Goal: Task Accomplishment & Management: Use online tool/utility

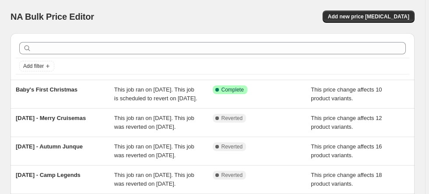
click at [137, 15] on div "NA Bulk Price Editor" at bounding box center [108, 17] width 194 height 12
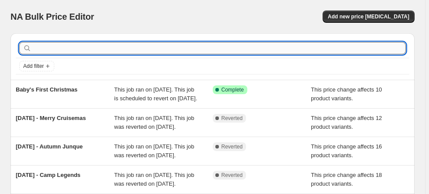
click at [41, 44] on input "text" at bounding box center [219, 48] width 373 height 12
type input "Go Big Sports"
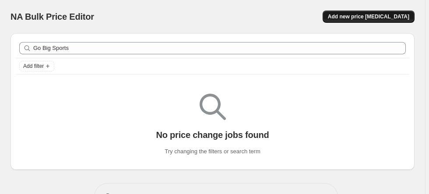
click at [387, 15] on span "Add new price change job" at bounding box center [368, 16] width 81 height 7
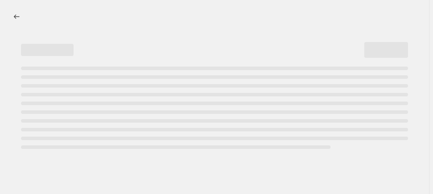
select select "percentage"
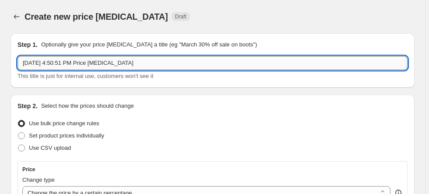
click at [141, 68] on input "Oct 12, 2025, 4:50:51 PM Price change job" at bounding box center [213, 63] width 390 height 14
drag, startPoint x: 139, startPoint y: 63, endPoint x: 13, endPoint y: 57, distance: 126.2
click at [13, 57] on div "Step 1. Optionally give your price change job a title (eg "March 30% off sale o…" at bounding box center [213, 60] width 404 height 54
click at [82, 64] on input "Wine Time" at bounding box center [213, 63] width 390 height 14
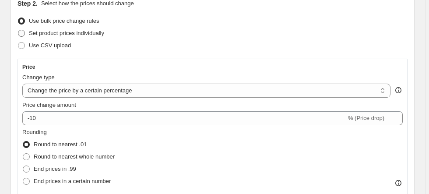
scroll to position [105, 0]
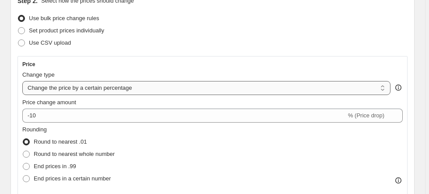
type input "Wine Time"
click at [68, 91] on select "Change the price to a certain amount Change the price by a certain amount Chang…" at bounding box center [206, 88] width 368 height 14
select select "pcap"
click at [22, 81] on select "Change the price to a certain amount Change the price by a certain amount Chang…" at bounding box center [206, 88] width 368 height 14
type input "-20"
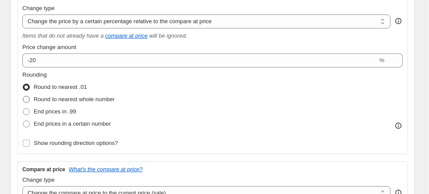
scroll to position [175, 0]
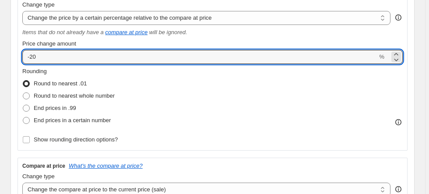
drag, startPoint x: 41, startPoint y: 50, endPoint x: -2, endPoint y: 51, distance: 43.3
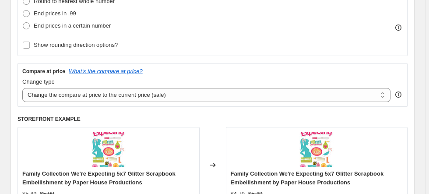
scroll to position [280, 0]
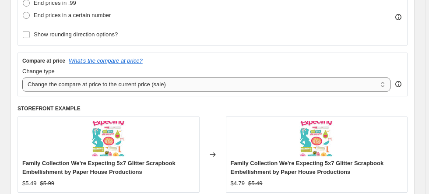
type input "-10"
click at [132, 88] on select "Change the compare at price to the current price (sale) Change the compare at p…" at bounding box center [206, 84] width 368 height 14
select select "no_change"
click at [22, 77] on select "Change the compare at price to the current price (sale) Change the compare at p…" at bounding box center [206, 84] width 368 height 14
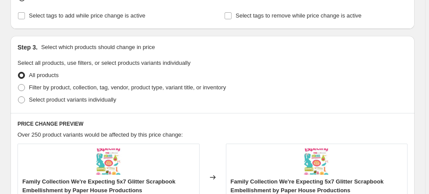
scroll to position [490, 0]
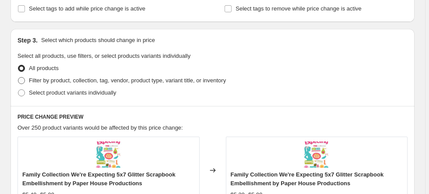
click at [46, 77] on span "Filter by product, collection, tag, vendor, product type, variant title, or inv…" at bounding box center [127, 80] width 197 height 7
click at [18, 77] on input "Filter by product, collection, tag, vendor, product type, variant title, or inv…" at bounding box center [18, 77] width 0 height 0
radio input "true"
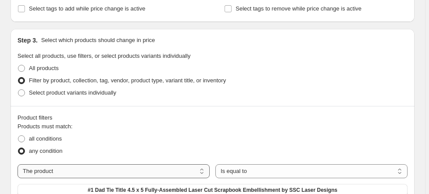
click at [93, 169] on select "The product The product's collection The product's tag The product's vendor The…" at bounding box center [114, 171] width 192 height 14
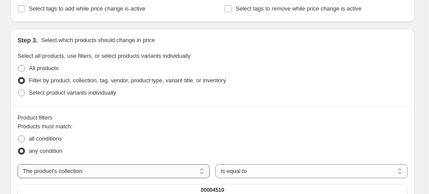
click at [198, 170] on select "The product The product's collection The product's tag The product's vendor The…" at bounding box center [114, 171] width 192 height 14
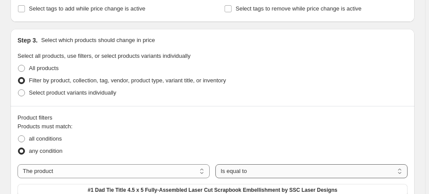
click at [256, 171] on select "Is equal to Is not equal to" at bounding box center [311, 171] width 192 height 14
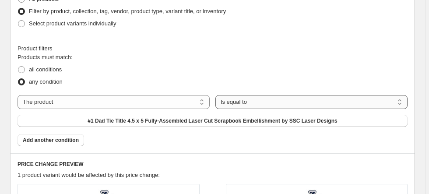
scroll to position [560, 0]
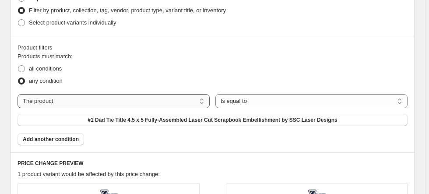
click at [120, 99] on select "The product The product's collection The product's tag The product's vendor The…" at bounding box center [114, 101] width 192 height 14
select select "tag"
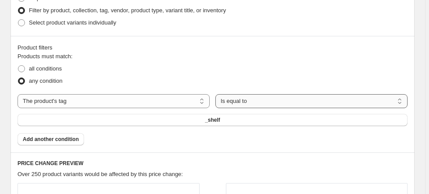
click at [279, 101] on select "Is equal to Is not equal to" at bounding box center [311, 101] width 192 height 14
click at [217, 94] on select "Is equal to Is not equal to" at bounding box center [311, 101] width 192 height 14
click at [218, 121] on span "_shelf" at bounding box center [212, 119] width 15 height 7
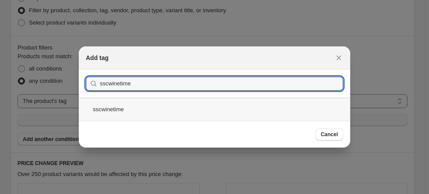
type input "sscwinetime"
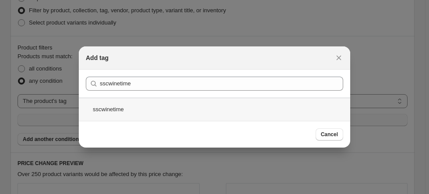
click at [123, 110] on div "sscwinetime" at bounding box center [214, 109] width 271 height 23
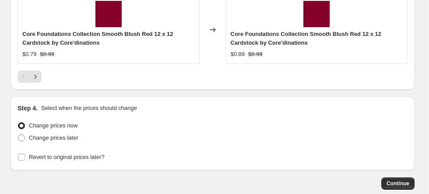
scroll to position [1051, 0]
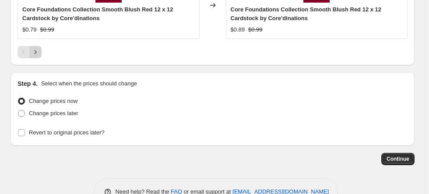
click at [32, 50] on icon "Next" at bounding box center [35, 52] width 9 height 9
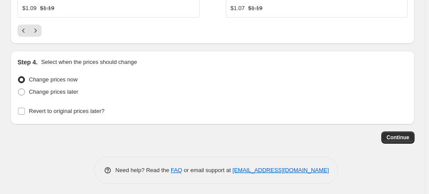
scroll to position [1081, 0]
click at [53, 89] on span "Change prices later" at bounding box center [53, 91] width 49 height 7
click at [18, 88] on input "Change prices later" at bounding box center [18, 88] width 0 height 0
radio input "true"
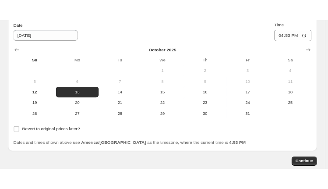
scroll to position [1186, 0]
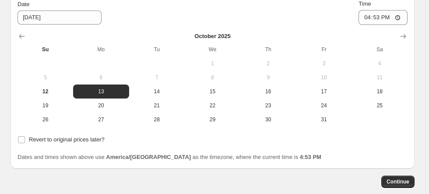
click at [104, 76] on span "6" at bounding box center [101, 77] width 49 height 7
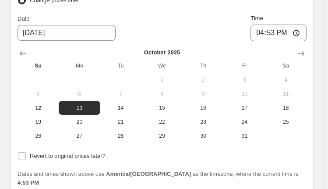
scroll to position [1326, 0]
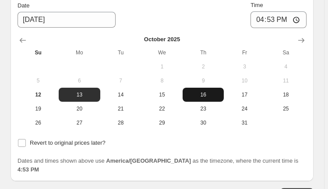
click at [200, 88] on button "16" at bounding box center [203, 95] width 41 height 14
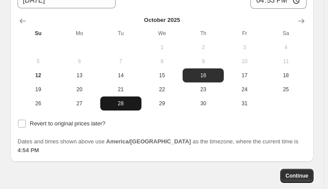
scroll to position [1356, 0]
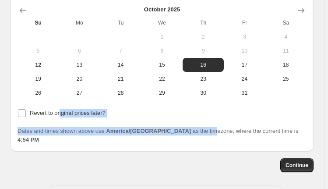
drag, startPoint x: 59, startPoint y: 88, endPoint x: 176, endPoint y: 102, distance: 117.8
click at [176, 102] on div "Change prices now Change prices later Date 10/16/2025 Time 16:53 October 2025 S…" at bounding box center [162, 38] width 289 height 212
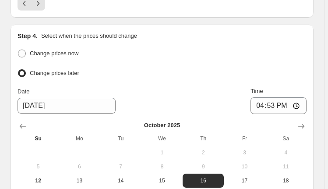
scroll to position [1321, 0]
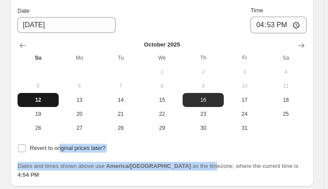
click at [32, 96] on span "12" at bounding box center [38, 99] width 34 height 7
type input "10/12/2025"
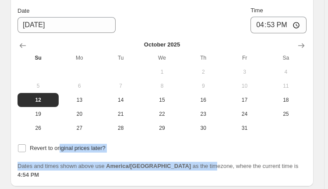
click at [154, 142] on div "Revert to original prices later?" at bounding box center [162, 148] width 289 height 13
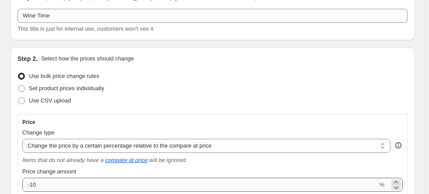
scroll to position [0, 0]
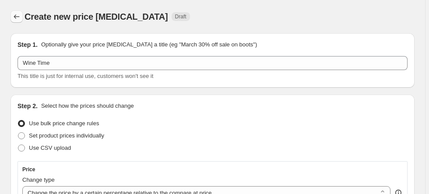
click at [16, 15] on icon "Price change jobs" at bounding box center [16, 16] width 9 height 9
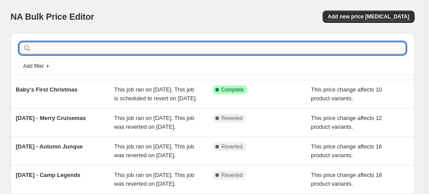
click at [48, 49] on input "text" at bounding box center [219, 48] width 373 height 12
click at [62, 48] on input "text" at bounding box center [219, 48] width 373 height 12
click at [92, 48] on input "text" at bounding box center [219, 48] width 373 height 12
type input "Wine Time"
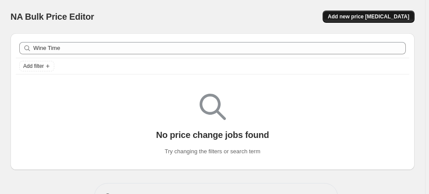
click at [362, 16] on span "Add new price change job" at bounding box center [368, 16] width 81 height 7
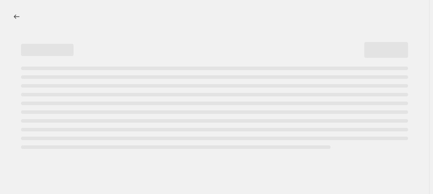
select select "percentage"
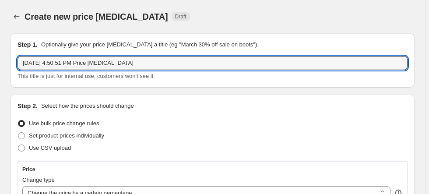
drag, startPoint x: 122, startPoint y: 59, endPoint x: -80, endPoint y: 83, distance: 203.2
click at [0, 83] on html "Home Settings Plans Skip to content Create new price change job. This page is r…" at bounding box center [214, 97] width 429 height 194
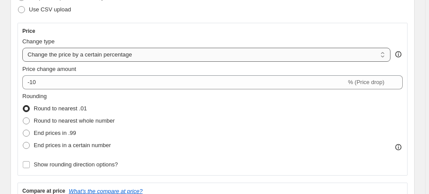
scroll to position [140, 0]
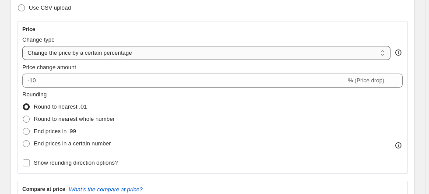
type input "Wine Time"
click at [99, 51] on select "Change the price to a certain amount Change the price by a certain amount Chang…" at bounding box center [206, 53] width 368 height 14
select select "pcap"
click at [22, 46] on select "Change the price to a certain amount Change the price by a certain amount Chang…" at bounding box center [206, 53] width 368 height 14
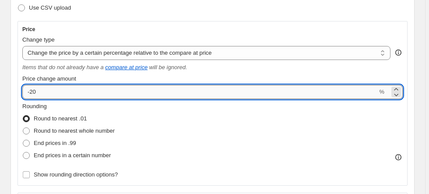
click at [53, 93] on input "-20" at bounding box center [199, 92] width 355 height 14
type input "-2"
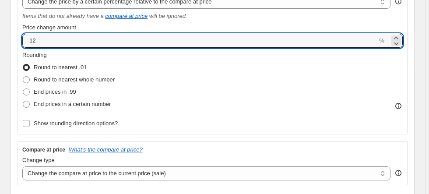
scroll to position [245, 0]
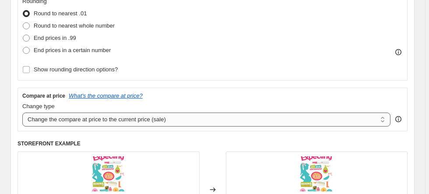
type input "-12"
drag, startPoint x: 228, startPoint y: 123, endPoint x: 223, endPoint y: 123, distance: 4.4
click at [228, 123] on select "Change the compare at price to the current price (sale) Change the compare at p…" at bounding box center [206, 119] width 368 height 14
select select "no_change"
click at [22, 112] on select "Change the compare at price to the current price (sale) Change the compare at p…" at bounding box center [206, 119] width 368 height 14
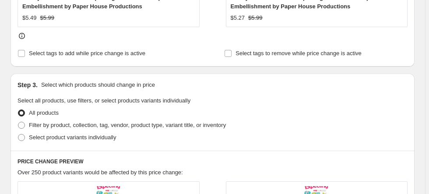
scroll to position [490, 0]
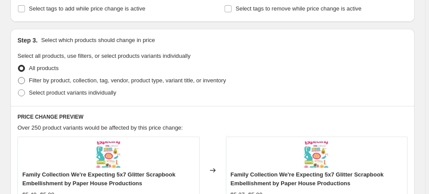
click at [20, 74] on label "Filter by product, collection, tag, vendor, product type, variant title, or inv…" at bounding box center [122, 80] width 208 height 12
click at [18, 77] on input "Filter by product, collection, tag, vendor, product type, variant title, or inv…" at bounding box center [18, 77] width 0 height 0
radio input "true"
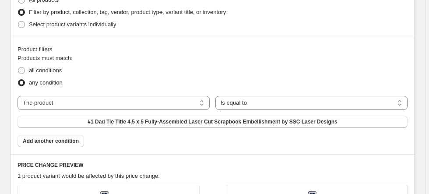
scroll to position [595, 0]
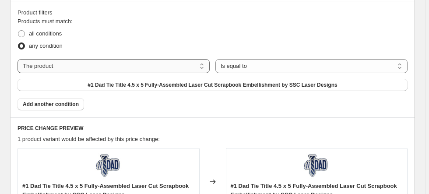
click at [67, 67] on select "The product The product's collection The product's tag The product's vendor The…" at bounding box center [114, 66] width 192 height 14
select select "tag"
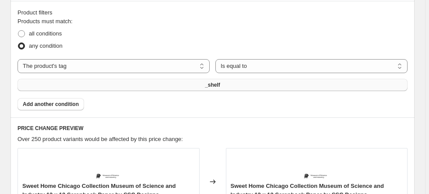
click at [239, 85] on button "_shelf" at bounding box center [213, 85] width 390 height 12
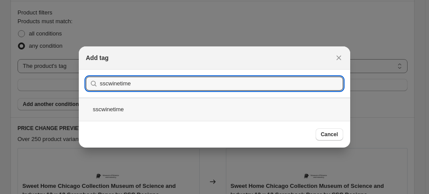
type input "sscwinetime"
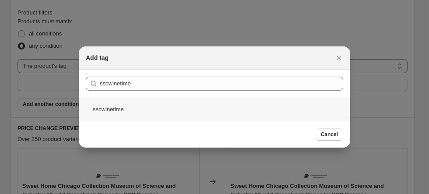
click at [121, 115] on div "sscwinetime" at bounding box center [214, 109] width 271 height 23
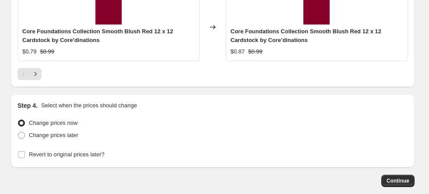
scroll to position [1072, 0]
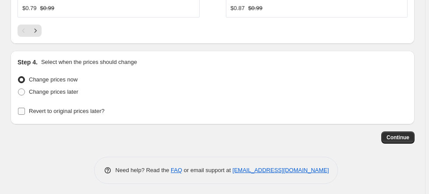
click at [50, 109] on span "Revert to original prices later?" at bounding box center [67, 111] width 76 height 7
click at [25, 109] on input "Revert to original prices later?" at bounding box center [21, 111] width 7 height 7
checkbox input "true"
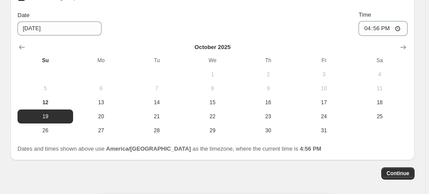
scroll to position [1212, 0]
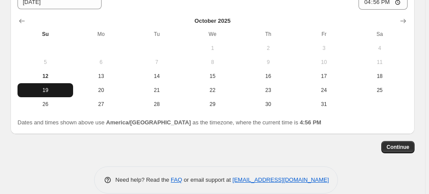
click at [55, 87] on span "19" at bounding box center [45, 90] width 49 height 7
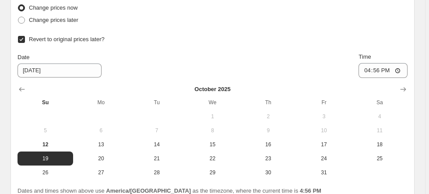
scroll to position [1142, 0]
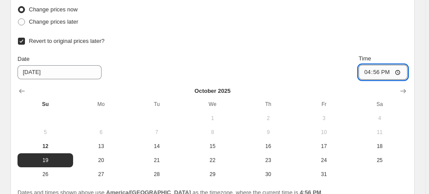
click at [373, 68] on input "16:56" at bounding box center [382, 72] width 49 height 15
type input "23:59"
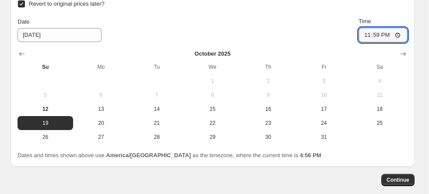
scroll to position [1222, 0]
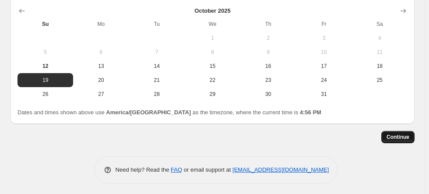
click at [404, 135] on span "Continue" at bounding box center [398, 137] width 23 height 7
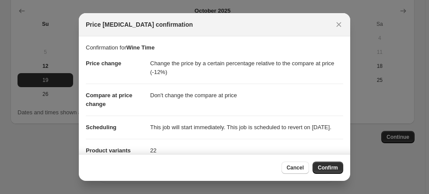
drag, startPoint x: 330, startPoint y: 169, endPoint x: 372, endPoint y: 97, distance: 84.2
click at [369, 193] on div "Price change job confirmation Confirmation for Wine Time Price change Change th…" at bounding box center [214, 197] width 429 height 0
click at [337, 24] on icon "Close" at bounding box center [338, 24] width 9 height 9
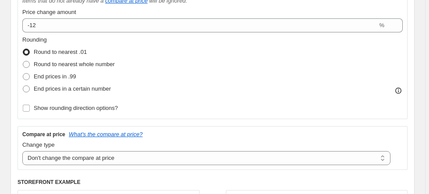
scroll to position [207, 0]
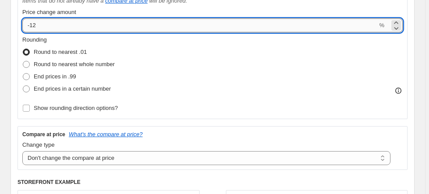
click at [127, 22] on input "-12" at bounding box center [199, 25] width 355 height 14
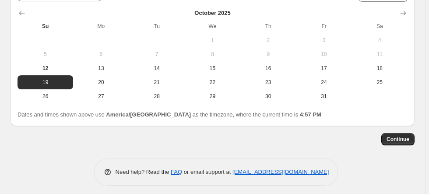
scroll to position [1222, 0]
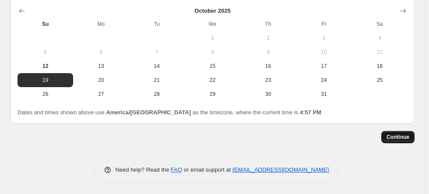
type input "-10"
click at [397, 135] on span "Continue" at bounding box center [398, 137] width 23 height 7
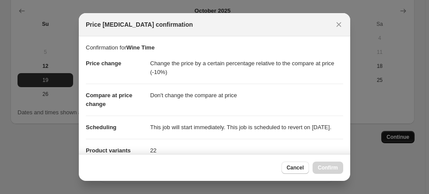
scroll to position [0, 0]
click at [325, 168] on span "Confirm" at bounding box center [328, 167] width 20 height 7
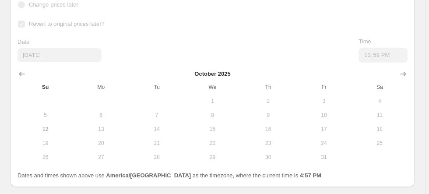
scroll to position [1245, 0]
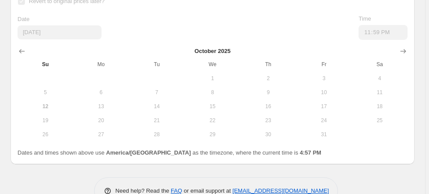
select select "pcap"
select select "no_change"
select select "tag"
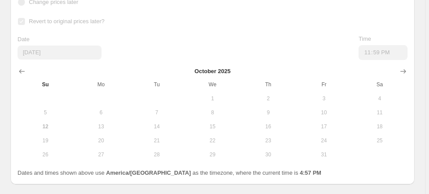
scroll to position [0, 0]
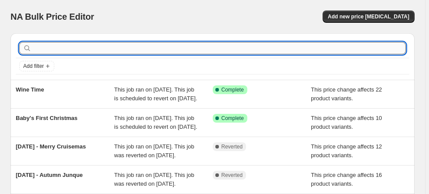
click at [101, 47] on input "text" at bounding box center [219, 48] width 373 height 12
click at [88, 47] on input "text" at bounding box center [219, 48] width 373 height 12
type input "Stir It Up"
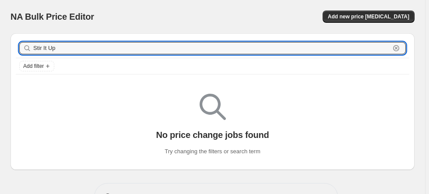
drag, startPoint x: 92, startPoint y: 49, endPoint x: -105, endPoint y: 61, distance: 197.8
click at [0, 61] on html "Home Settings Plans Skip to content NA Bulk Price Editor. This page is ready NA…" at bounding box center [214, 97] width 429 height 194
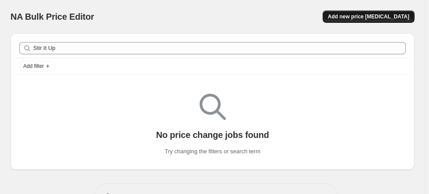
click at [390, 20] on span "Add new price change job" at bounding box center [368, 16] width 81 height 7
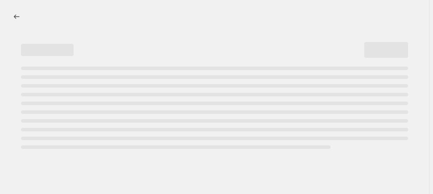
select select "percentage"
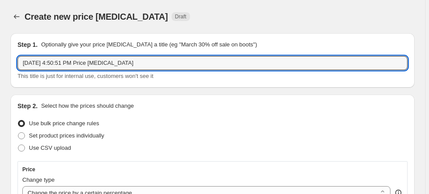
drag, startPoint x: 146, startPoint y: 67, endPoint x: -44, endPoint y: 83, distance: 190.3
click at [0, 83] on html "Home Settings Plans Skip to content Create new price change job. This page is r…" at bounding box center [214, 97] width 429 height 194
paste input "Stir It Up"
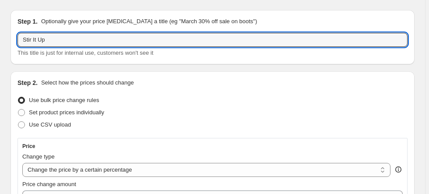
scroll to position [35, 0]
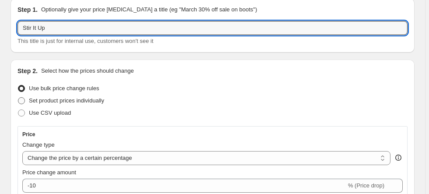
type input "Stir It Up"
click at [67, 102] on span "Set product prices individually" at bounding box center [66, 100] width 75 height 7
click at [18, 98] on input "Set product prices individually" at bounding box center [18, 97] width 0 height 0
radio input "true"
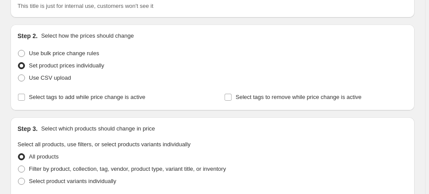
scroll to position [105, 0]
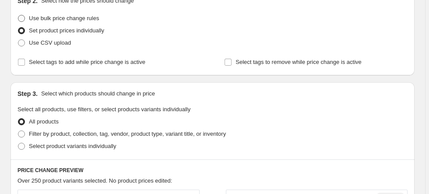
click at [62, 19] on span "Use bulk price change rules" at bounding box center [64, 18] width 70 height 7
click at [18, 15] on input "Use bulk price change rules" at bounding box center [18, 15] width 0 height 0
radio input "true"
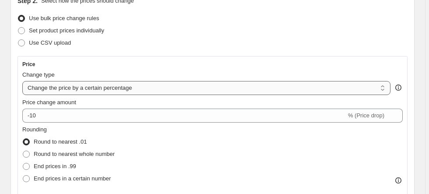
click at [61, 88] on select "Change the price to a certain amount Change the price by a certain amount Chang…" at bounding box center [206, 88] width 368 height 14
select select "pcap"
click at [22, 81] on select "Change the price to a certain amount Change the price by a certain amount Chang…" at bounding box center [206, 88] width 368 height 14
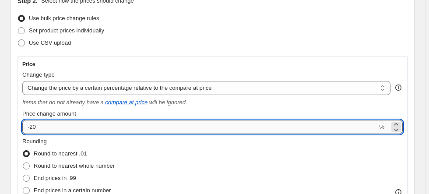
click at [68, 132] on input "-20" at bounding box center [199, 127] width 355 height 14
type input "-2"
type input "-10"
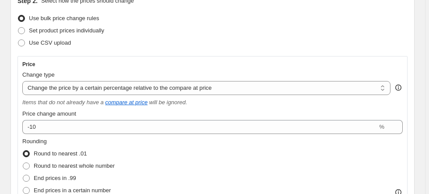
click at [190, 174] on div "Rounding Round to nearest .01 Round to nearest whole number End prices in .99 E…" at bounding box center [212, 167] width 380 height 60
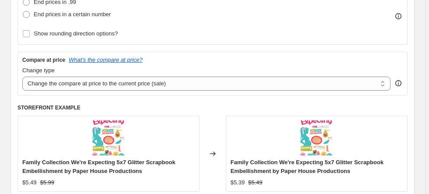
scroll to position [280, 0]
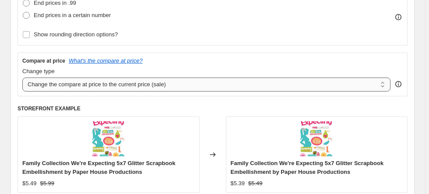
click at [125, 81] on select "Change the compare at price to the current price (sale) Change the compare at p…" at bounding box center [206, 84] width 368 height 14
select select "no_change"
click at [22, 77] on select "Change the compare at price to the current price (sale) Change the compare at p…" at bounding box center [206, 84] width 368 height 14
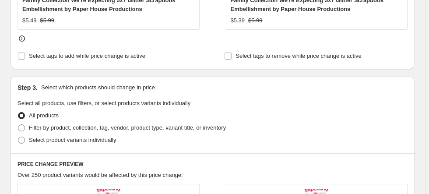
scroll to position [455, 0]
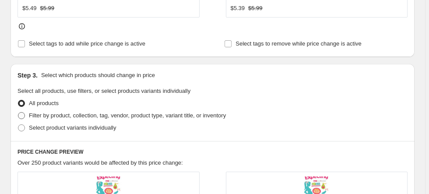
click at [34, 115] on span "Filter by product, collection, tag, vendor, product type, variant title, or inv…" at bounding box center [127, 115] width 197 height 7
click at [18, 112] on input "Filter by product, collection, tag, vendor, product type, variant title, or inv…" at bounding box center [18, 112] width 0 height 0
radio input "true"
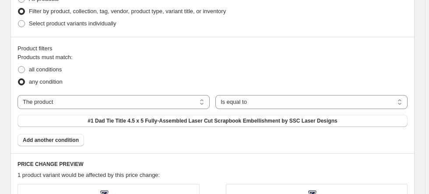
scroll to position [560, 0]
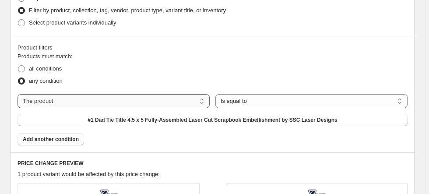
click at [103, 105] on select "The product The product's collection The product's tag The product's vendor The…" at bounding box center [114, 101] width 192 height 14
select select "tag"
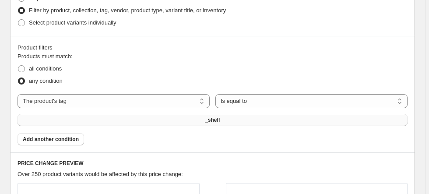
click at [211, 121] on span "_shelf" at bounding box center [212, 119] width 15 height 7
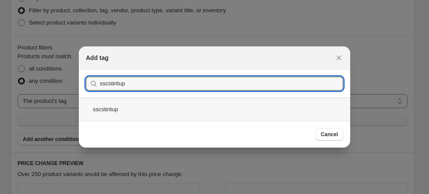
type input "sscstiritup"
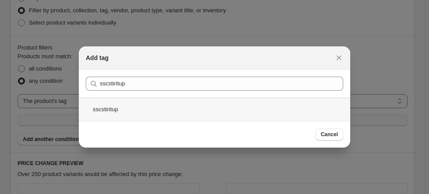
click at [113, 112] on div "sscstiritup" at bounding box center [214, 109] width 271 height 23
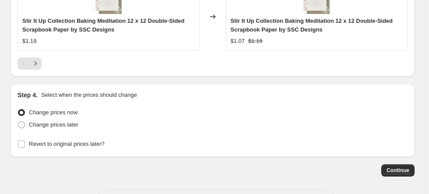
scroll to position [1051, 0]
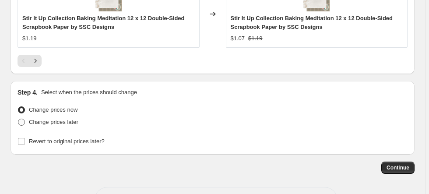
click at [47, 122] on span "Change prices later" at bounding box center [53, 122] width 49 height 7
click at [18, 119] on input "Change prices later" at bounding box center [18, 119] width 0 height 0
radio input "true"
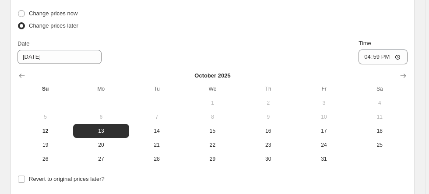
scroll to position [1191, 0]
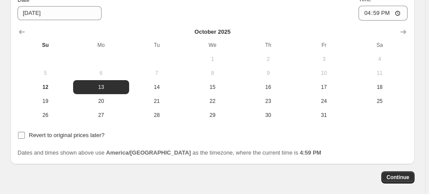
click at [18, 132] on span at bounding box center [22, 135] width 8 height 8
click at [18, 132] on input "Revert to original prices later?" at bounding box center [21, 135] width 7 height 7
checkbox input "true"
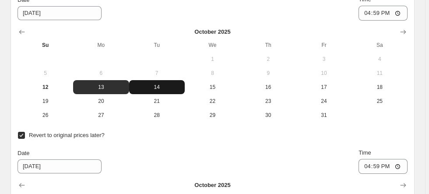
click at [150, 81] on button "14" at bounding box center [157, 87] width 56 height 14
type input "10/14/2025"
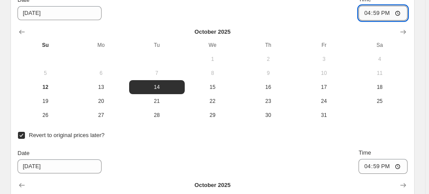
click at [368, 13] on input "16:59" at bounding box center [382, 13] width 49 height 15
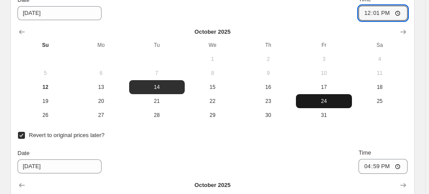
type input "00:01"
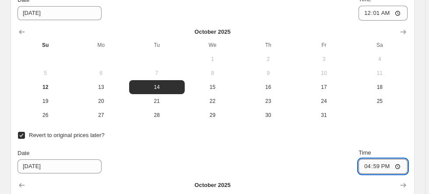
click at [373, 165] on input "16:59" at bounding box center [382, 166] width 49 height 15
type input "23:59"
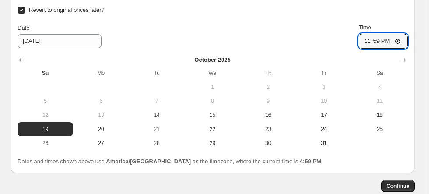
scroll to position [1331, 0]
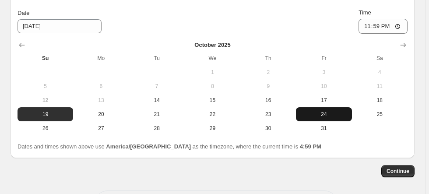
click at [327, 115] on span "24" at bounding box center [323, 114] width 49 height 7
type input "10/24/2025"
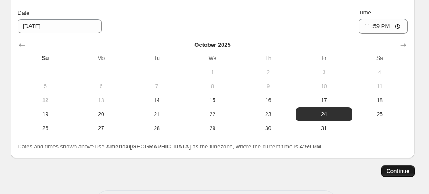
click at [395, 169] on span "Continue" at bounding box center [398, 171] width 23 height 7
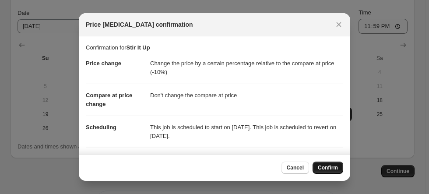
click at [333, 168] on span "Confirm" at bounding box center [328, 167] width 20 height 7
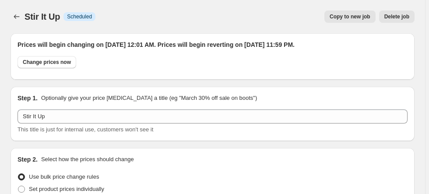
click at [36, 15] on span "Stir It Up" at bounding box center [42, 17] width 35 height 10
click at [364, 14] on span "Copy to new job" at bounding box center [350, 16] width 41 height 7
select select "pcap"
select select "no_change"
select select "tag"
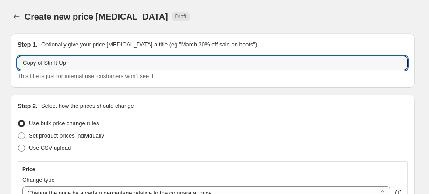
drag, startPoint x: 82, startPoint y: 63, endPoint x: -10, endPoint y: 68, distance: 92.0
click at [0, 68] on html "Home Settings Plans Skip to content Create new price change job. This page is r…" at bounding box center [214, 97] width 429 height 194
type input "g"
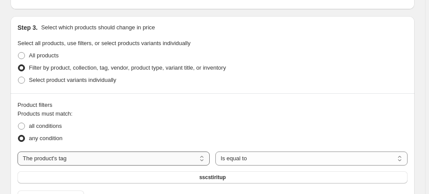
scroll to position [525, 0]
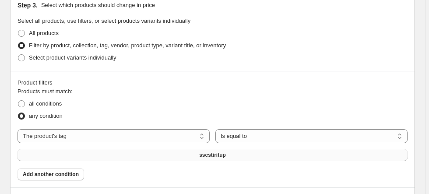
type input "Go Big Sports"
click at [186, 155] on button "sscstiritup" at bounding box center [213, 155] width 390 height 12
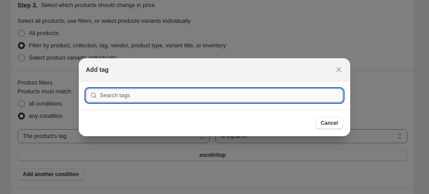
click at [137, 95] on input ":rep:" at bounding box center [221, 95] width 243 height 14
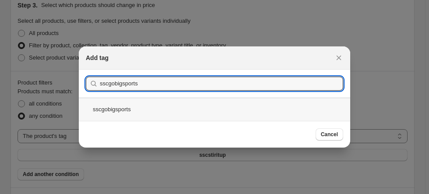
type input "sscgobigsports"
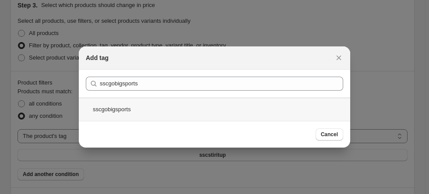
click at [109, 112] on div "sscgobigsports" at bounding box center [214, 109] width 271 height 23
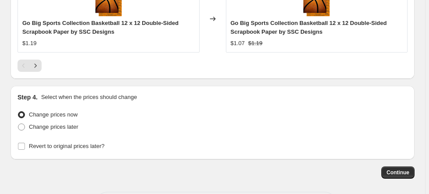
scroll to position [1051, 0]
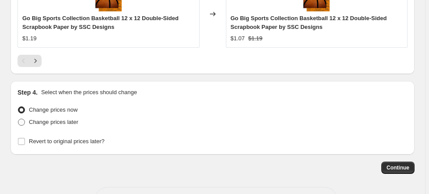
click at [50, 119] on span "Change prices later" at bounding box center [53, 122] width 49 height 7
click at [18, 119] on input "Change prices later" at bounding box center [18, 119] width 0 height 0
radio input "true"
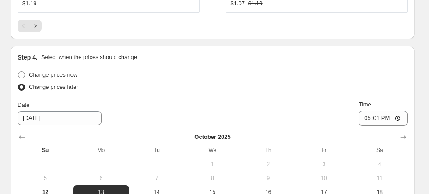
scroll to position [1156, 0]
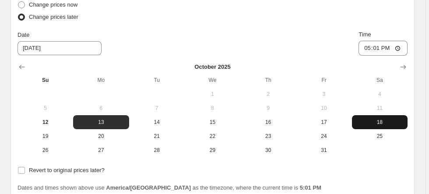
click at [377, 119] on span "18" at bounding box center [379, 122] width 49 height 7
type input "10/18/2025"
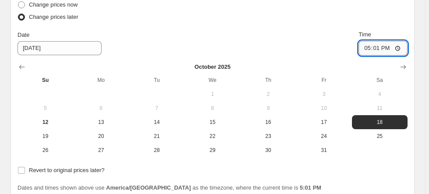
click at [369, 44] on input "17:01" at bounding box center [382, 48] width 49 height 15
type input "00:01"
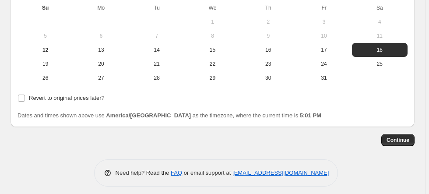
scroll to position [1231, 0]
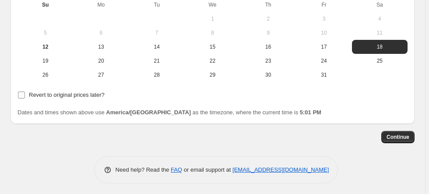
click at [23, 93] on input "Revert to original prices later?" at bounding box center [21, 94] width 7 height 7
checkbox input "true"
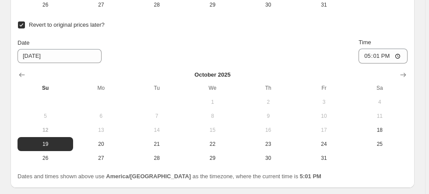
scroll to position [1336, 0]
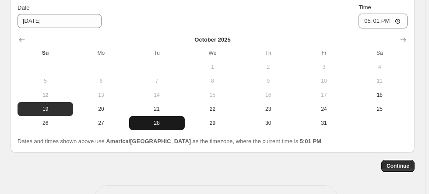
click at [159, 121] on span "28" at bounding box center [157, 122] width 49 height 7
type input "10/28/2025"
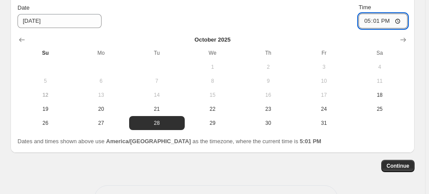
click at [379, 21] on input "17:01" at bounding box center [382, 21] width 49 height 15
click at [371, 19] on input "17:01" at bounding box center [382, 21] width 49 height 15
type input "23:59"
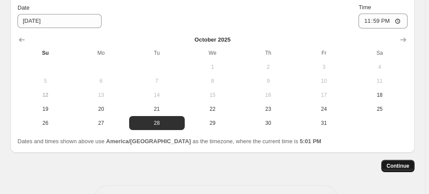
click at [405, 165] on span "Continue" at bounding box center [398, 165] width 23 height 7
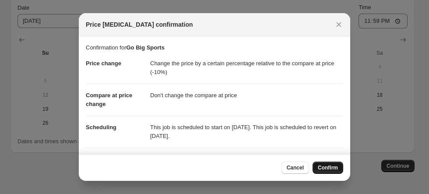
click at [330, 169] on span "Confirm" at bounding box center [328, 167] width 20 height 7
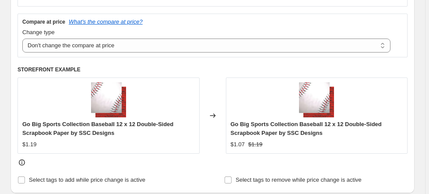
scroll to position [1418, 0]
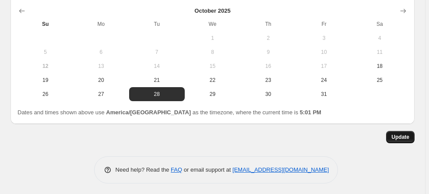
click at [403, 134] on span "Update" at bounding box center [400, 137] width 18 height 7
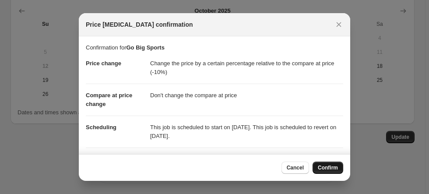
click at [330, 164] on button "Confirm" at bounding box center [328, 168] width 31 height 12
